Goal: Information Seeking & Learning: Learn about a topic

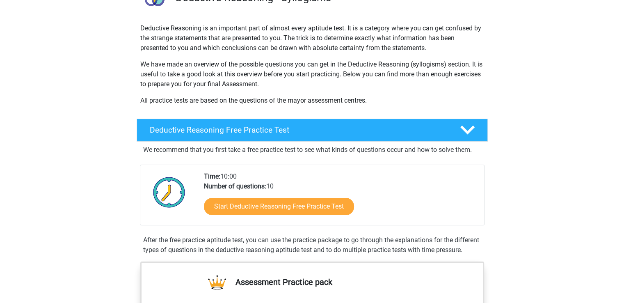
scroll to position [82, 0]
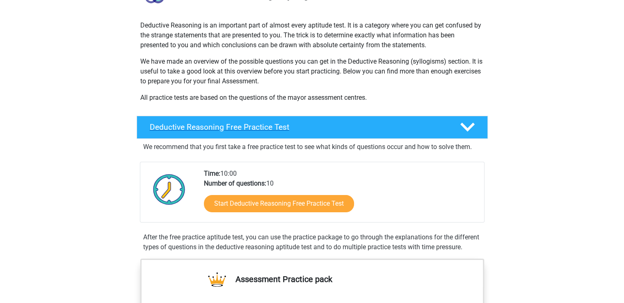
click at [233, 126] on h4 "Deductive Reasoning Free Practice Test" at bounding box center [298, 126] width 297 height 9
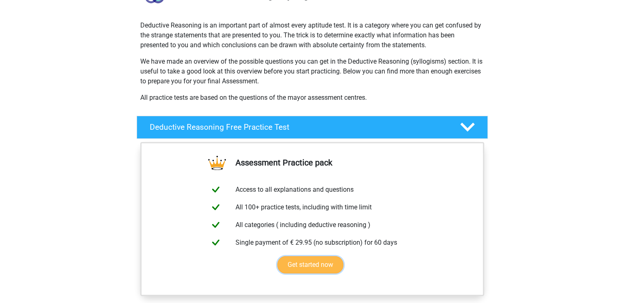
click at [304, 261] on link "Get started now" at bounding box center [310, 264] width 66 height 17
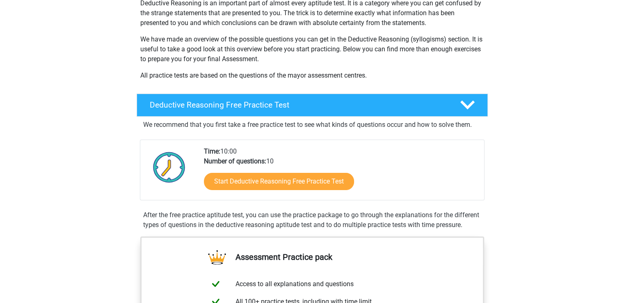
scroll to position [123, 0]
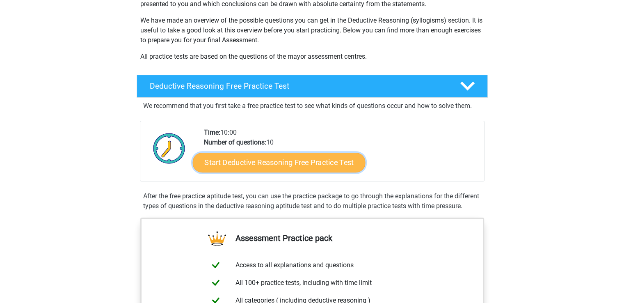
click at [250, 163] on link "Start Deductive Reasoning Free Practice Test" at bounding box center [278, 162] width 173 height 20
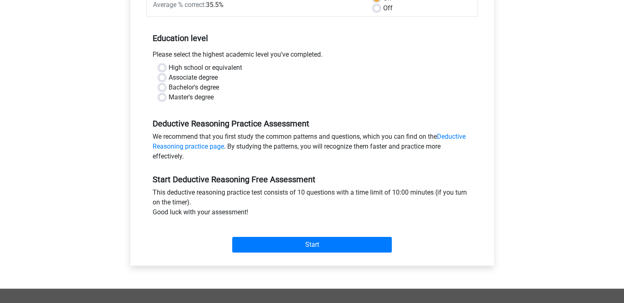
scroll to position [164, 0]
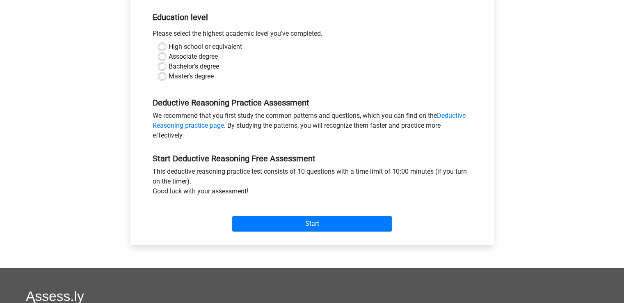
click at [166, 66] on div "Bachelor's degree" at bounding box center [312, 67] width 307 height 10
click at [169, 66] on label "Bachelor's degree" at bounding box center [194, 67] width 50 height 10
click at [162, 66] on input "Bachelor's degree" at bounding box center [162, 66] width 7 height 8
radio input "true"
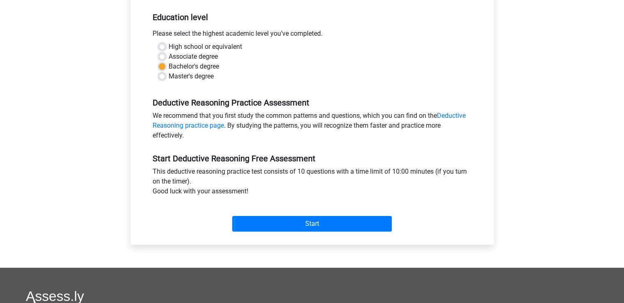
click at [169, 66] on label "Bachelor's degree" at bounding box center [194, 67] width 50 height 10
click at [162, 66] on input "Bachelor's degree" at bounding box center [162, 66] width 7 height 8
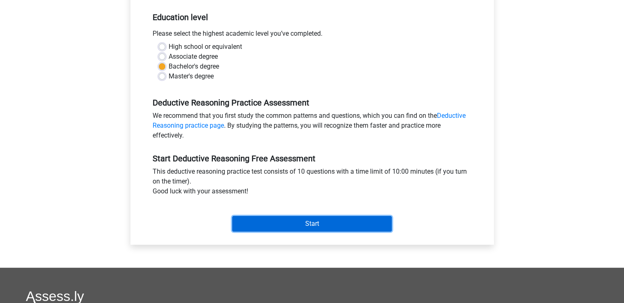
click at [307, 219] on input "Start" at bounding box center [312, 224] width 160 height 16
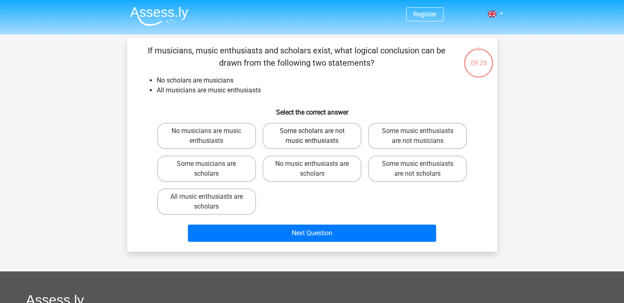
click at [290, 130] on label "Some scholars are not music enthusiasts" at bounding box center [311, 136] width 99 height 26
click at [312, 131] on input "Some scholars are not music enthusiasts" at bounding box center [314, 133] width 5 height 5
radio input "true"
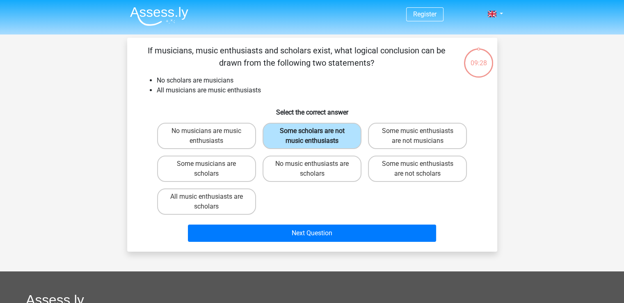
click at [290, 130] on label "Some scholars are not music enthusiasts" at bounding box center [311, 136] width 99 height 26
click at [312, 131] on input "Some scholars are not music enthusiasts" at bounding box center [314, 133] width 5 height 5
click at [285, 169] on label "No music enthusiasts are scholars" at bounding box center [311, 168] width 99 height 26
click at [312, 169] on input "No music enthusiasts are scholars" at bounding box center [314, 166] width 5 height 5
radio input "true"
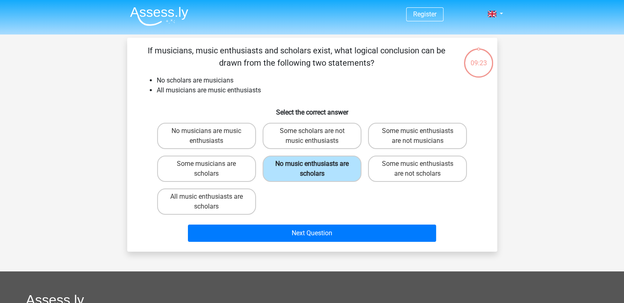
click at [285, 169] on label "No music enthusiasts are scholars" at bounding box center [311, 168] width 99 height 26
click at [312, 169] on input "No music enthusiasts are scholars" at bounding box center [314, 166] width 5 height 5
click at [285, 169] on label "No music enthusiasts are scholars" at bounding box center [311, 168] width 99 height 26
click at [312, 169] on input "No music enthusiasts are scholars" at bounding box center [314, 166] width 5 height 5
click at [285, 169] on label "No music enthusiasts are scholars" at bounding box center [311, 168] width 99 height 26
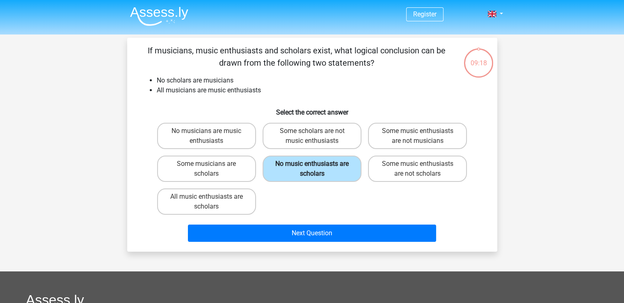
click at [312, 169] on input "No music enthusiasts are scholars" at bounding box center [314, 166] width 5 height 5
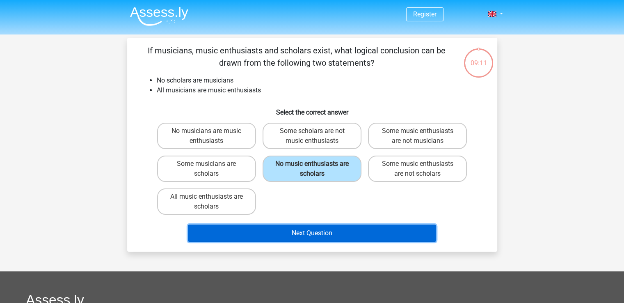
click at [307, 229] on button "Next Question" at bounding box center [312, 232] width 248 height 17
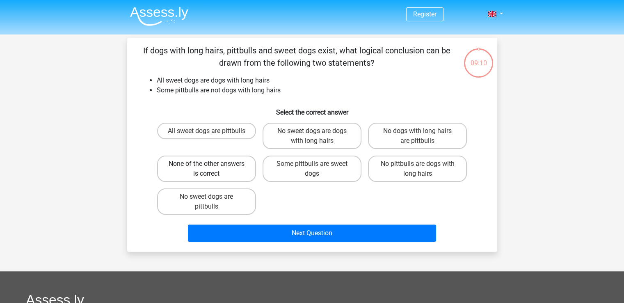
scroll to position [38, 0]
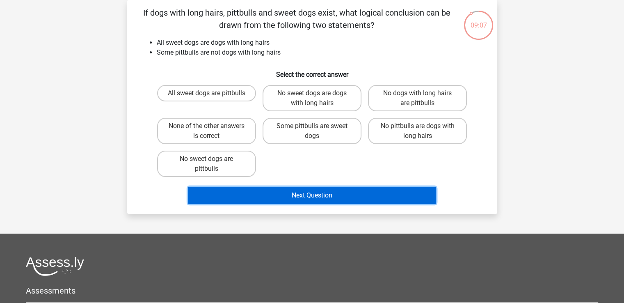
click at [308, 196] on button "Next Question" at bounding box center [312, 195] width 248 height 17
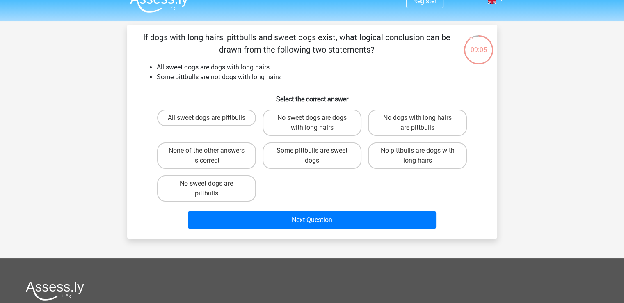
scroll to position [0, 0]
